Goal: Transaction & Acquisition: Book appointment/travel/reservation

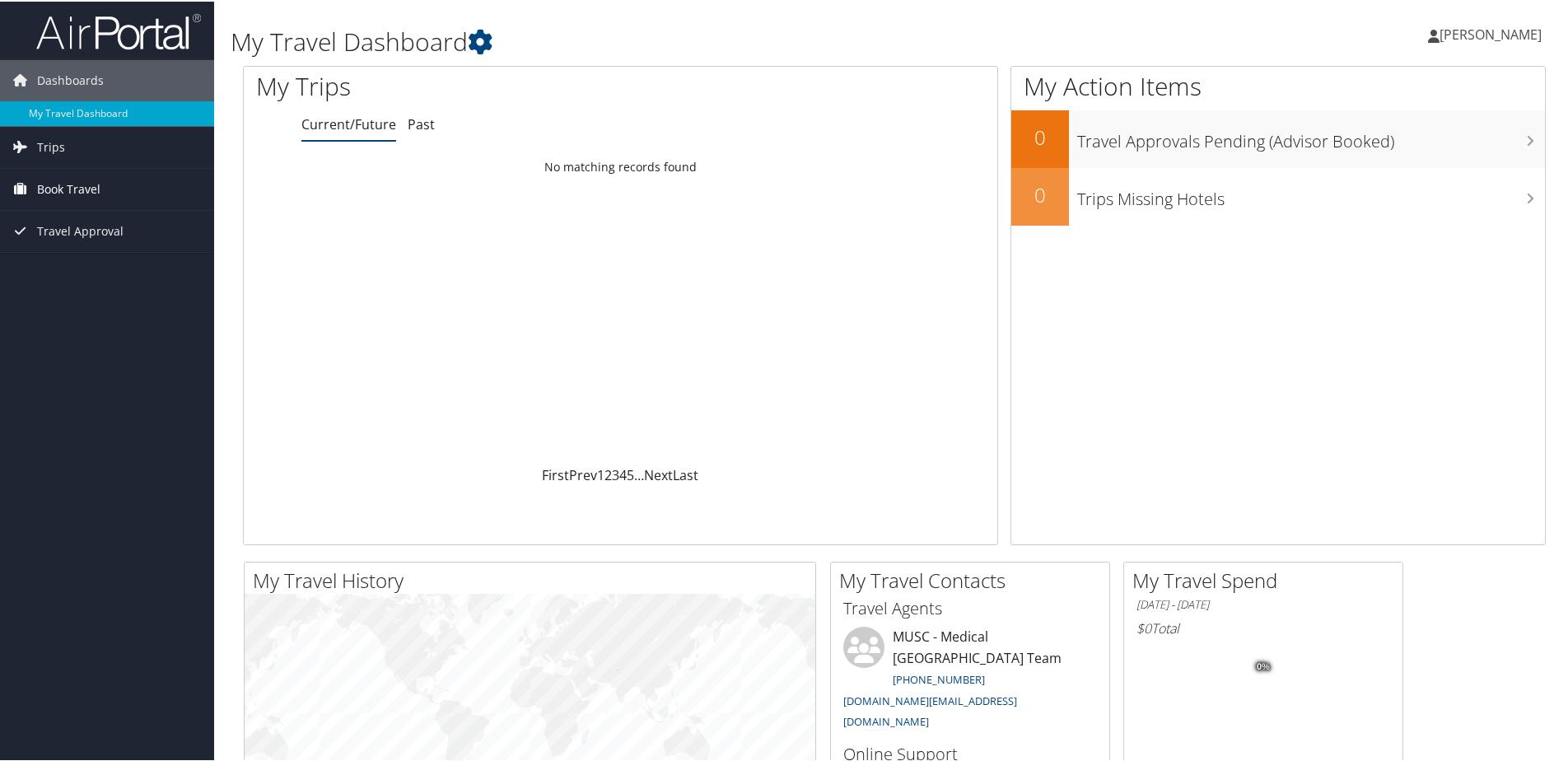
click at [67, 183] on span "Book Travel" at bounding box center [68, 188] width 63 height 41
click at [56, 271] on link "Book/Manage Online Trips" at bounding box center [107, 269] width 214 height 24
